Goal: Transaction & Acquisition: Purchase product/service

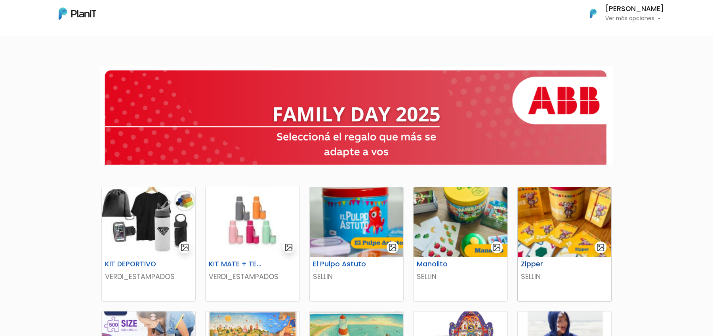
click at [549, 225] on img at bounding box center [564, 222] width 93 height 70
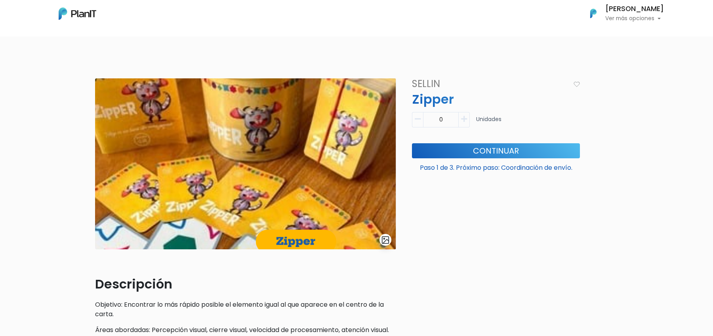
click at [466, 121] on icon "button" at bounding box center [464, 119] width 6 height 7
type input "1"
click at [466, 154] on button "Continuar" at bounding box center [496, 150] width 168 height 15
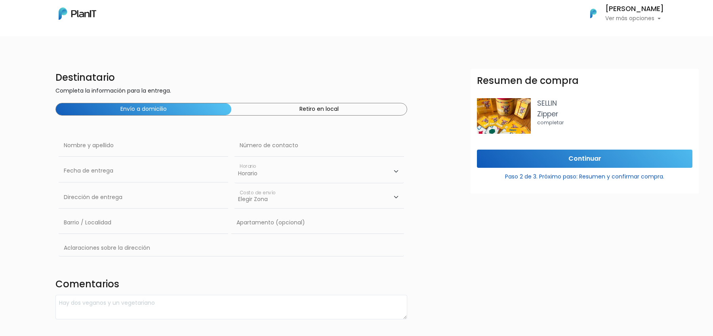
click at [326, 108] on button "Retiro en local" at bounding box center [318, 109] width 175 height 12
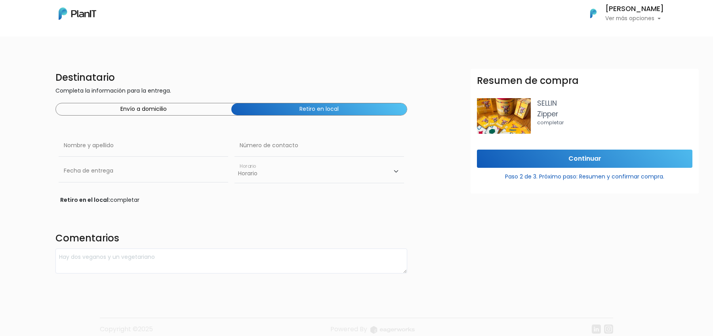
click at [199, 107] on button "Envío a domicilio" at bounding box center [143, 109] width 175 height 12
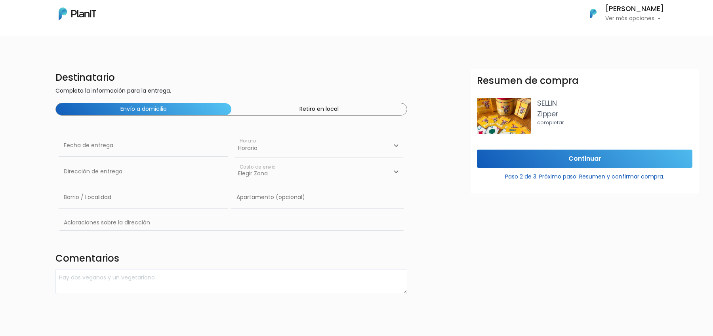
click at [260, 178] on select "Elegir Zona Zona américa- $600 Oficina- $0 Montevideo- $250" at bounding box center [318, 172] width 169 height 22
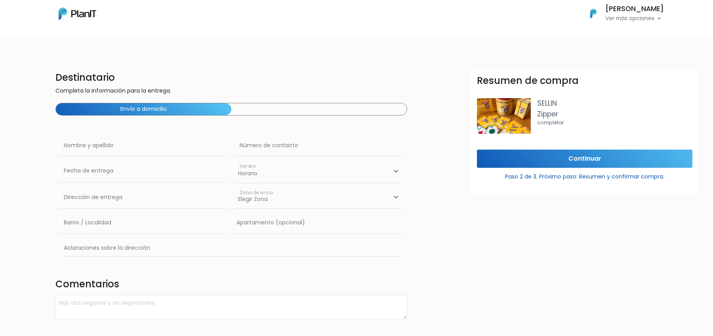
click at [271, 198] on select "Elegir Zona Zona américa Oficina Montevideo" at bounding box center [318, 198] width 169 height 22
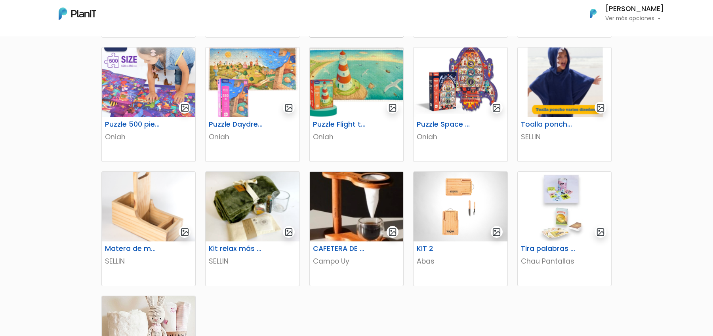
scroll to position [290, 0]
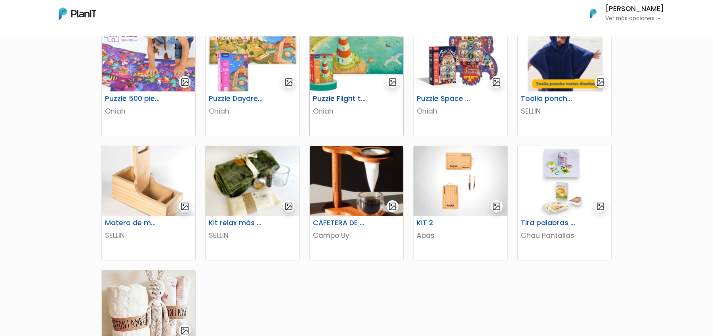
click at [341, 111] on p "Oniah" at bounding box center [356, 111] width 87 height 10
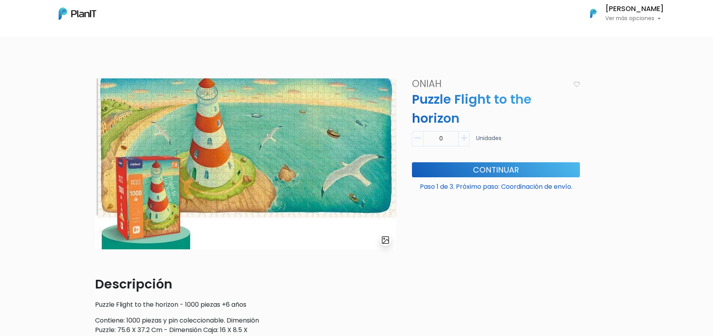
click at [465, 131] on button "button" at bounding box center [464, 138] width 11 height 15
type input "1"
click at [455, 163] on button "Continuar" at bounding box center [496, 169] width 168 height 15
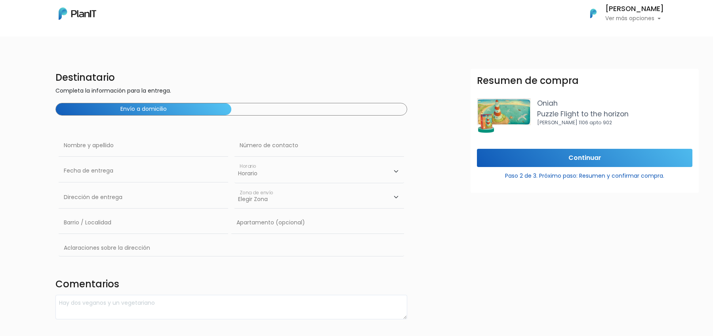
click at [291, 107] on div "Envío a domicilio" at bounding box center [231, 109] width 352 height 13
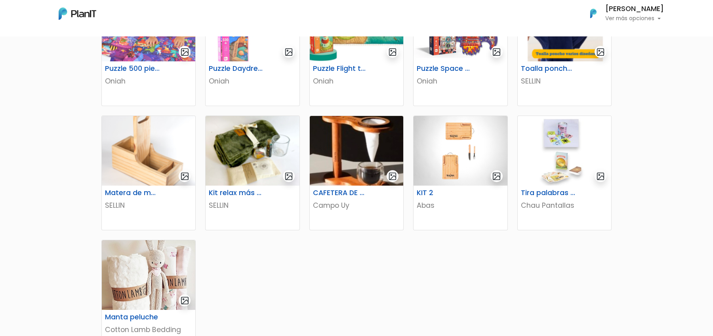
scroll to position [375, 0]
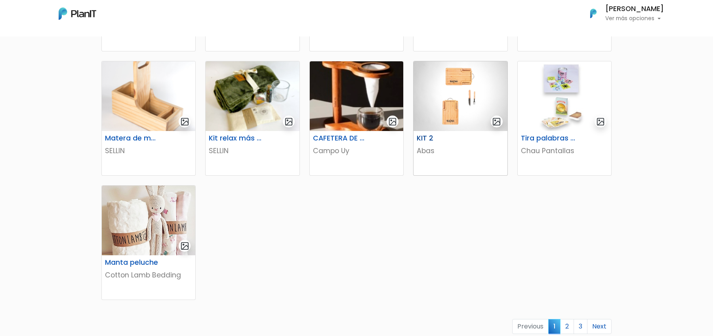
click at [469, 115] on img at bounding box center [459, 96] width 93 height 70
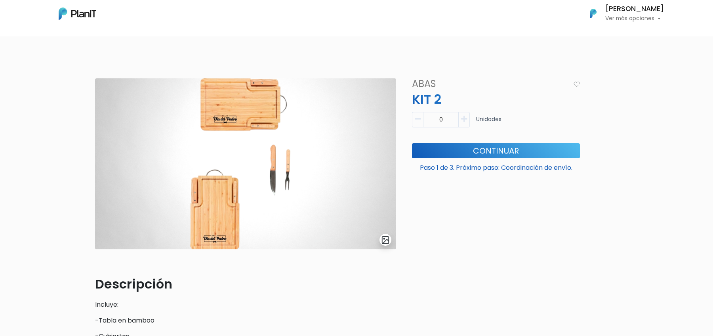
click at [464, 116] on icon "button" at bounding box center [464, 119] width 6 height 7
type input "1"
click at [461, 155] on button "Continuar" at bounding box center [496, 150] width 168 height 15
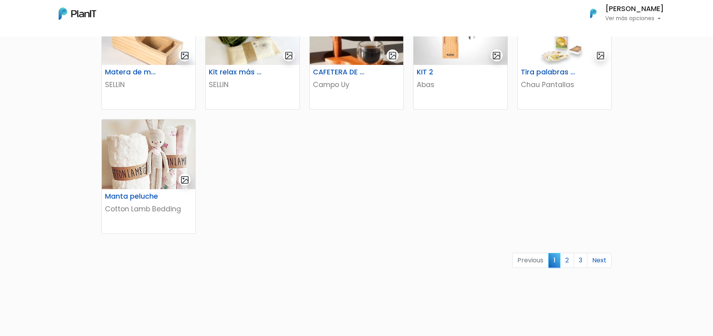
scroll to position [396, 0]
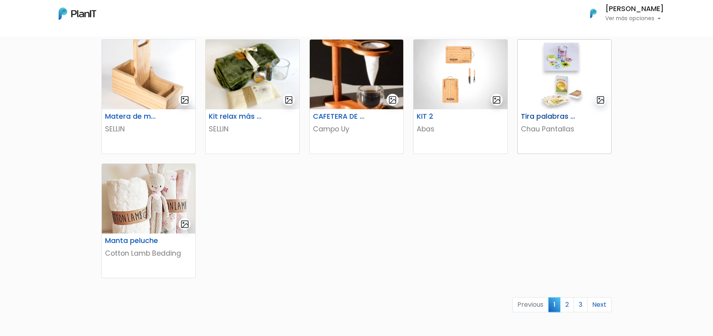
click at [543, 129] on p "Chau Pantallas" at bounding box center [564, 129] width 87 height 10
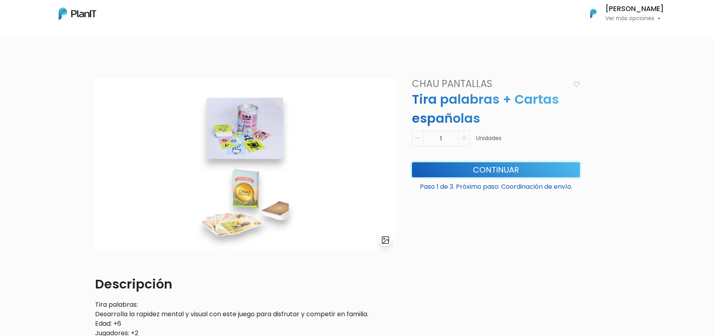
click at [465, 167] on button "Continuar" at bounding box center [496, 169] width 168 height 15
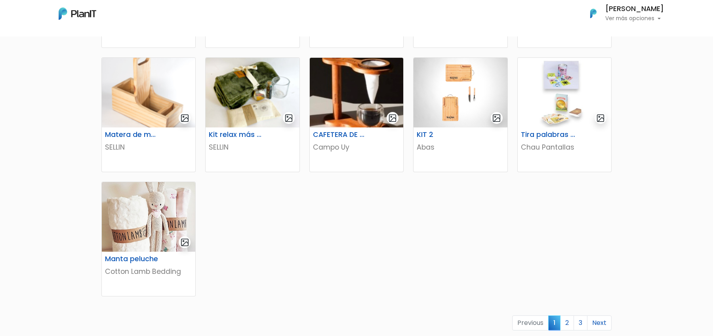
scroll to position [496, 0]
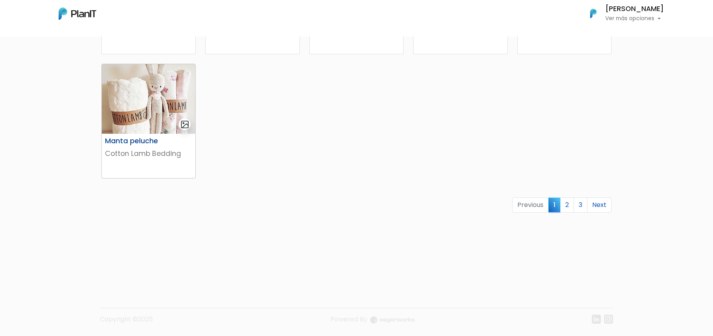
click at [149, 135] on div "Manta peluche Cotton Lamb Bedding" at bounding box center [148, 156] width 93 height 44
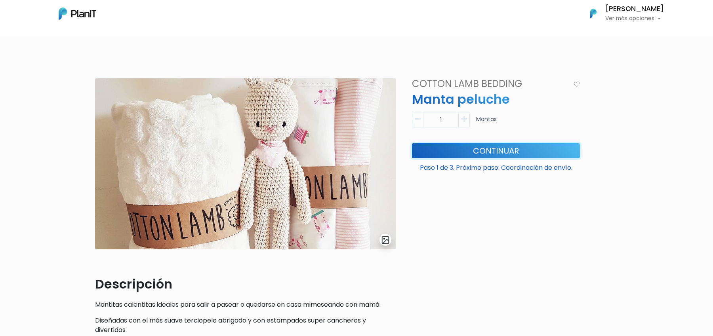
click at [467, 150] on button "Continuar" at bounding box center [496, 150] width 168 height 15
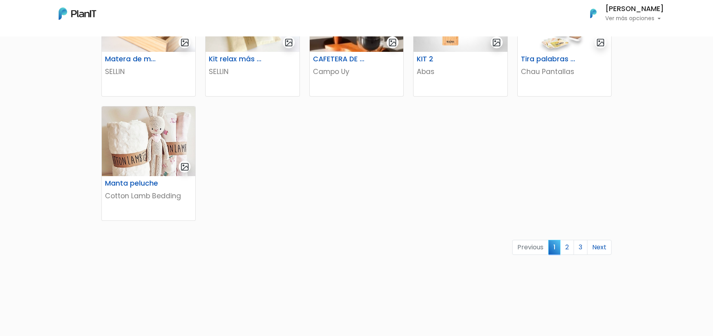
scroll to position [496, 0]
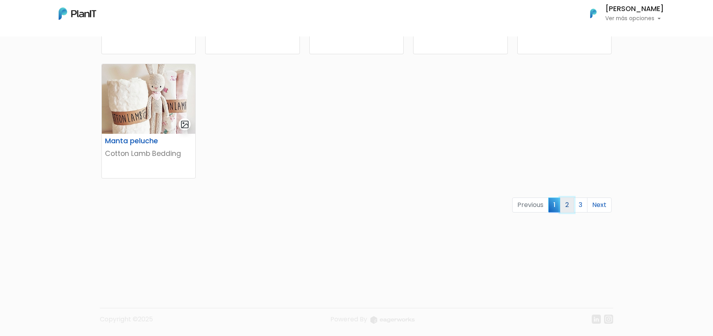
click at [570, 204] on link "2" at bounding box center [567, 205] width 14 height 15
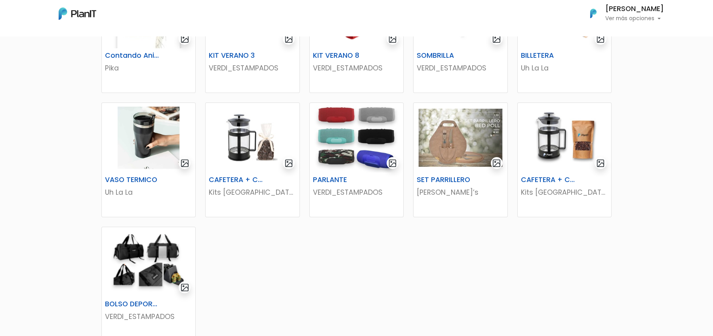
scroll to position [385, 0]
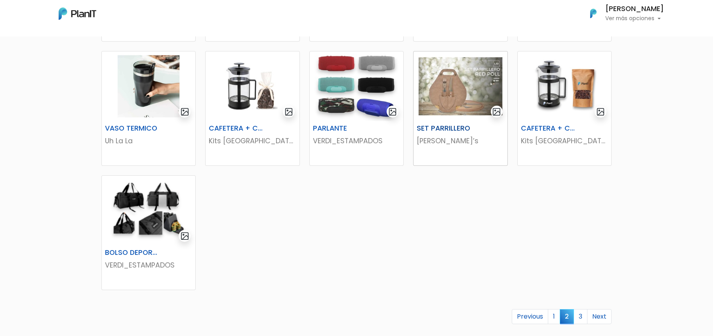
click at [464, 135] on div "SET PARRILLERO" at bounding box center [460, 129] width 97 height 11
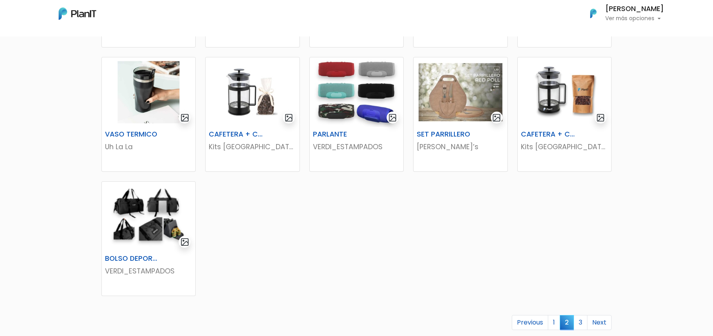
scroll to position [385, 0]
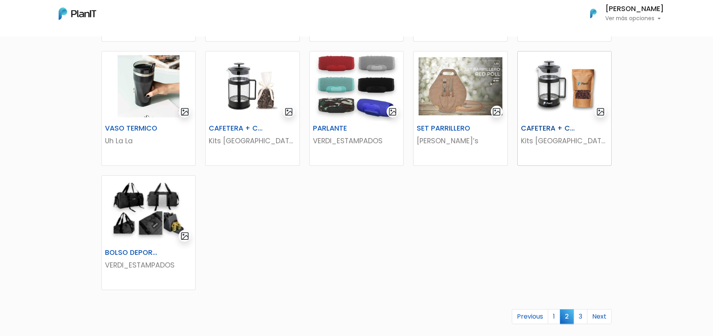
click at [550, 128] on h6 "CAFETERA + CAFÉ" at bounding box center [548, 128] width 65 height 8
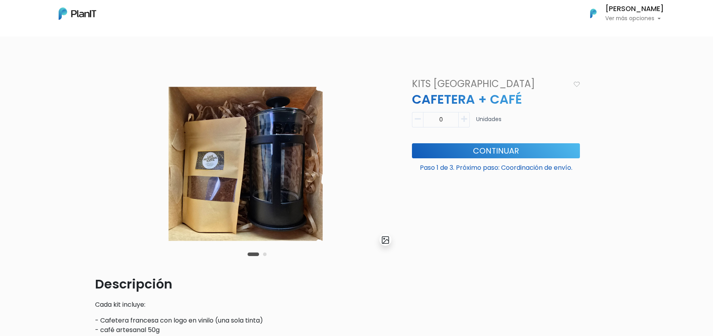
click at [462, 120] on icon "button" at bounding box center [464, 119] width 6 height 7
type input "1"
click at [466, 145] on button "Continuar" at bounding box center [496, 150] width 168 height 15
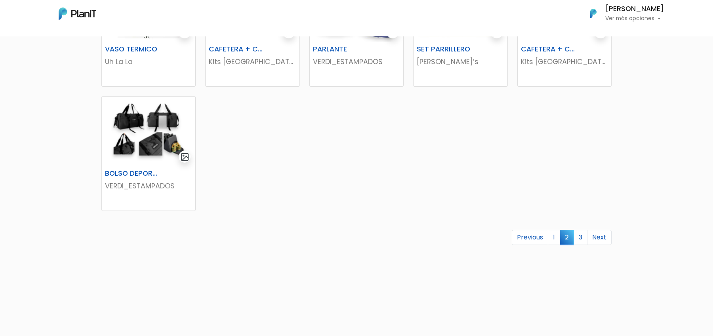
scroll to position [496, 0]
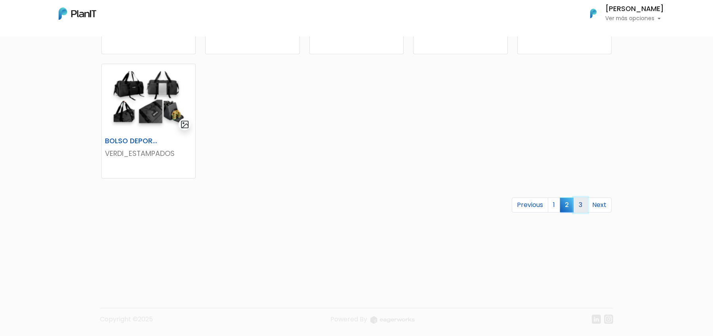
click at [583, 208] on link "3" at bounding box center [580, 205] width 14 height 15
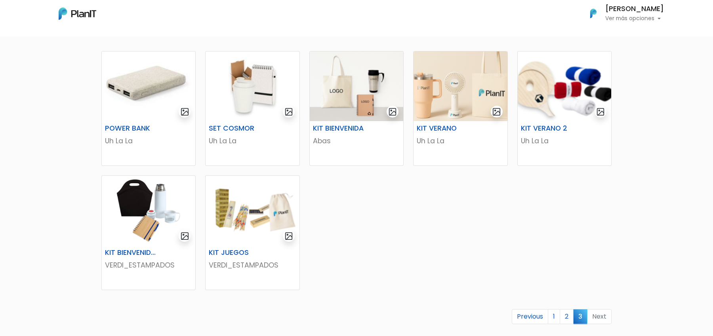
scroll to position [138, 0]
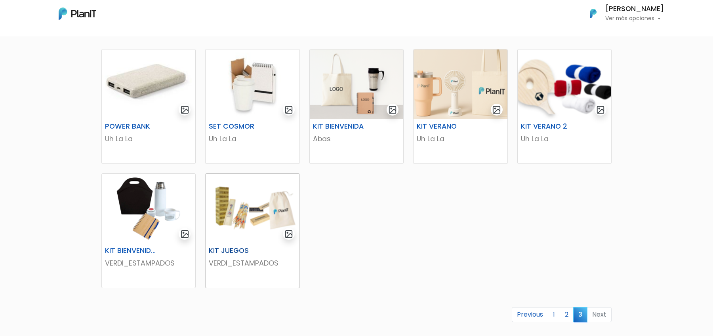
click at [262, 208] on img at bounding box center [252, 209] width 93 height 70
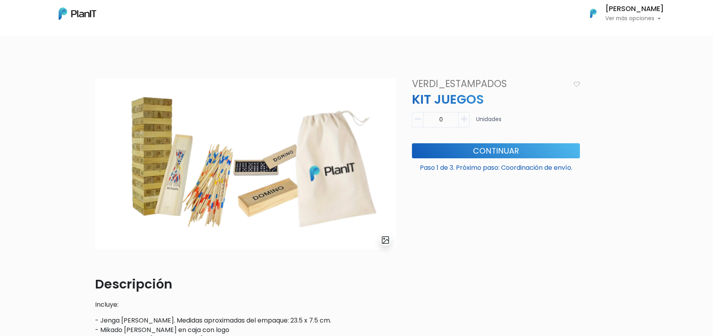
click at [464, 122] on button "button" at bounding box center [464, 119] width 11 height 15
type input "1"
click at [466, 150] on button "Continuar" at bounding box center [496, 150] width 168 height 15
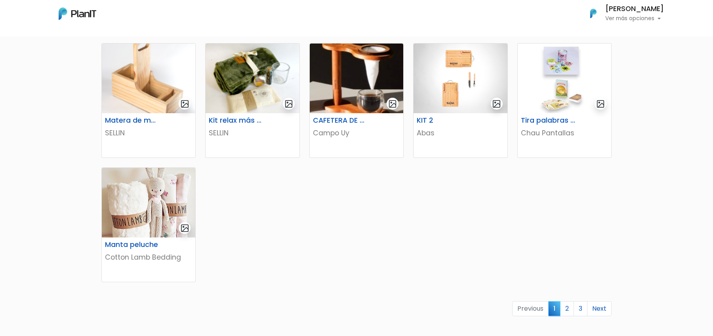
scroll to position [496, 0]
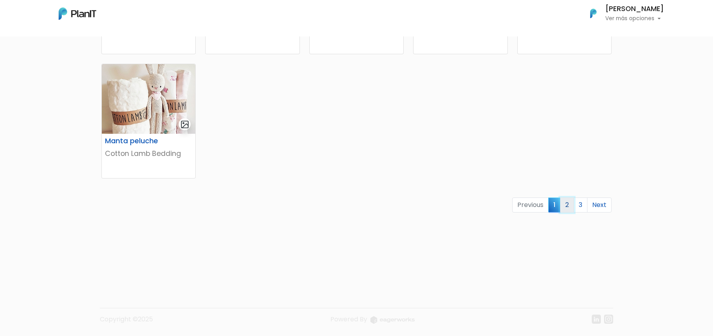
click at [568, 202] on link "2" at bounding box center [567, 205] width 14 height 15
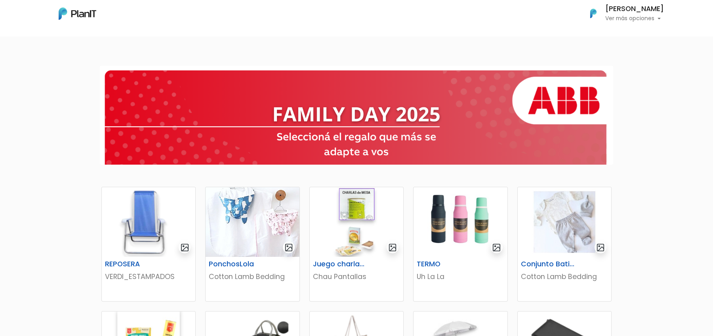
click at [632, 12] on h6 "[PERSON_NAME]" at bounding box center [634, 9] width 59 height 7
click at [629, 73] on link "Cerrar Sesión" at bounding box center [628, 75] width 70 height 16
